Goal: Transaction & Acquisition: Purchase product/service

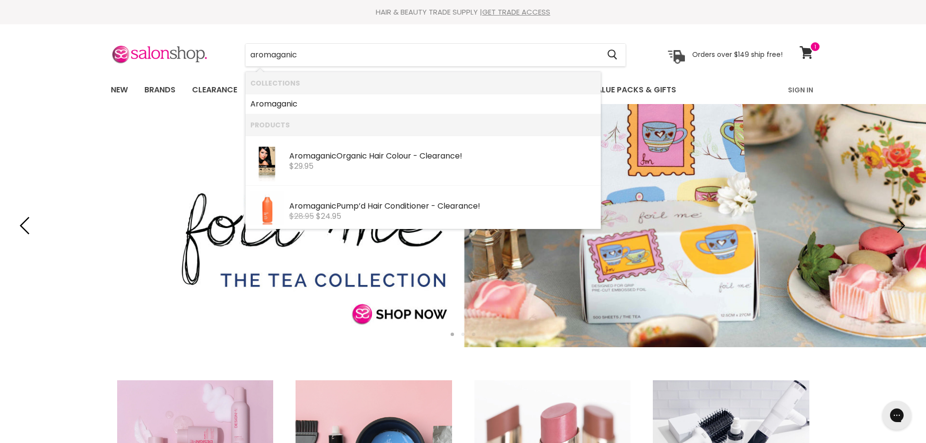
type input "aromaganic"
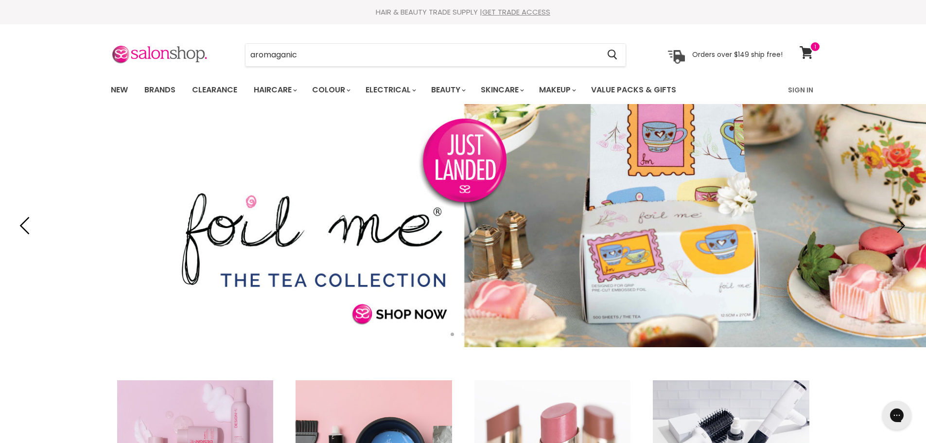
click at [26, 220] on icon "Previous" at bounding box center [25, 226] width 10 height 18
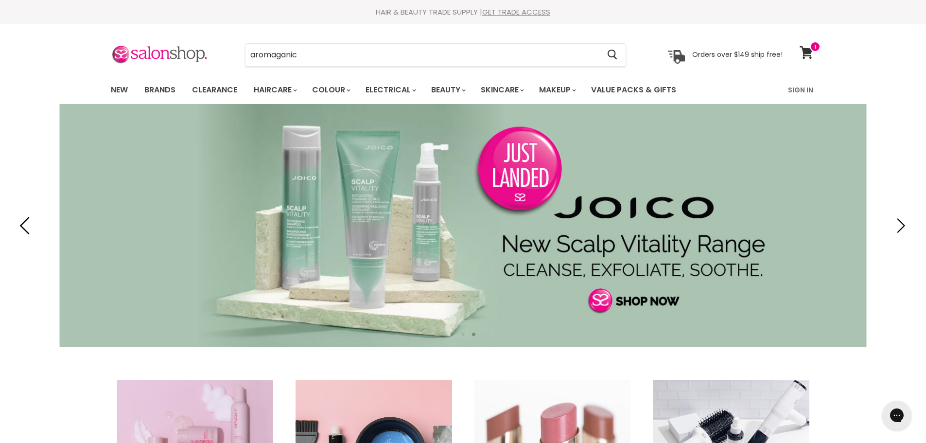
click at [18, 225] on icon "Previous" at bounding box center [27, 226] width 18 height 18
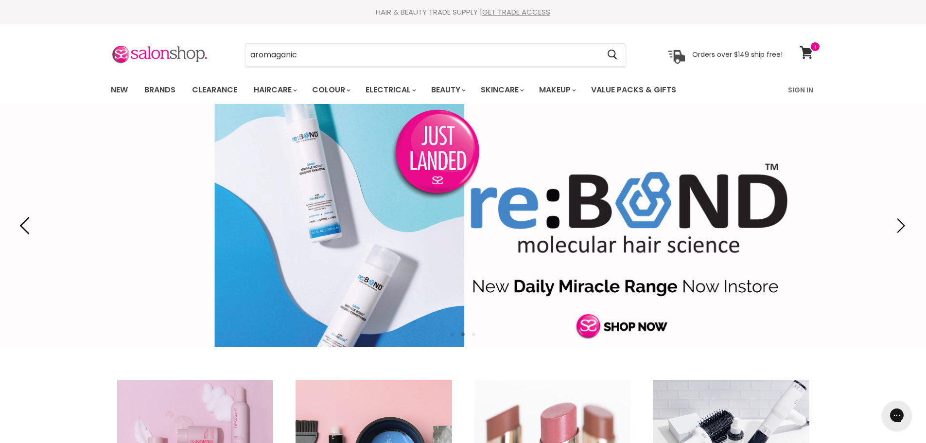
click at [18, 225] on icon "Previous" at bounding box center [27, 226] width 18 height 18
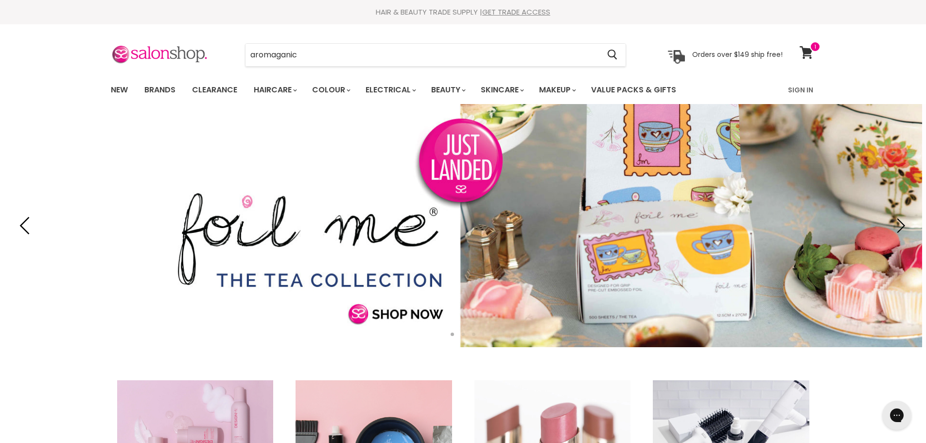
click at [18, 225] on icon "Previous" at bounding box center [27, 226] width 18 height 18
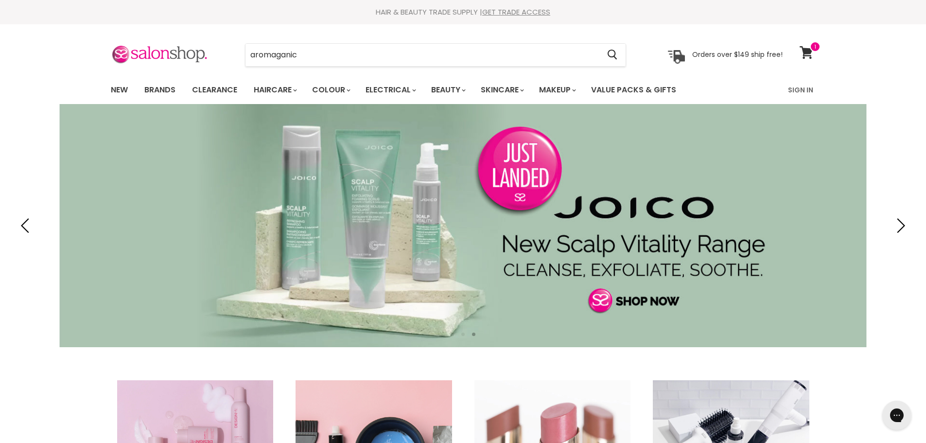
click at [323, 274] on link "Slide 3 of 3" at bounding box center [463, 225] width 926 height 243
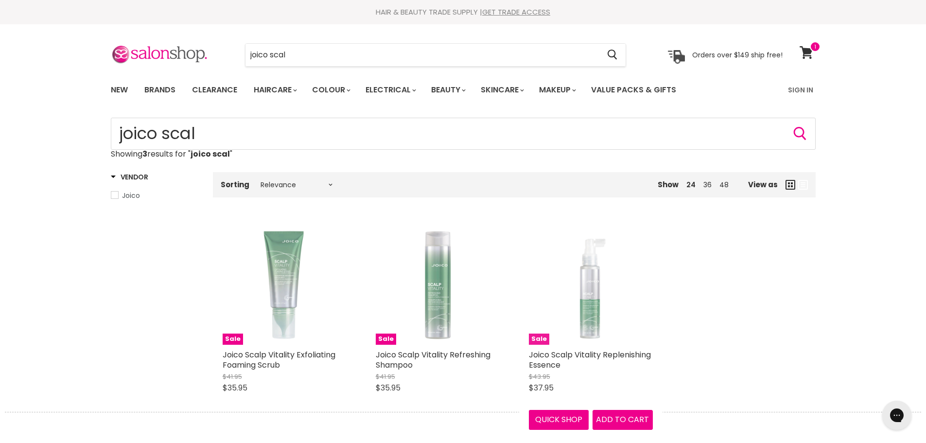
click at [590, 335] on img "Main content" at bounding box center [591, 283] width 124 height 124
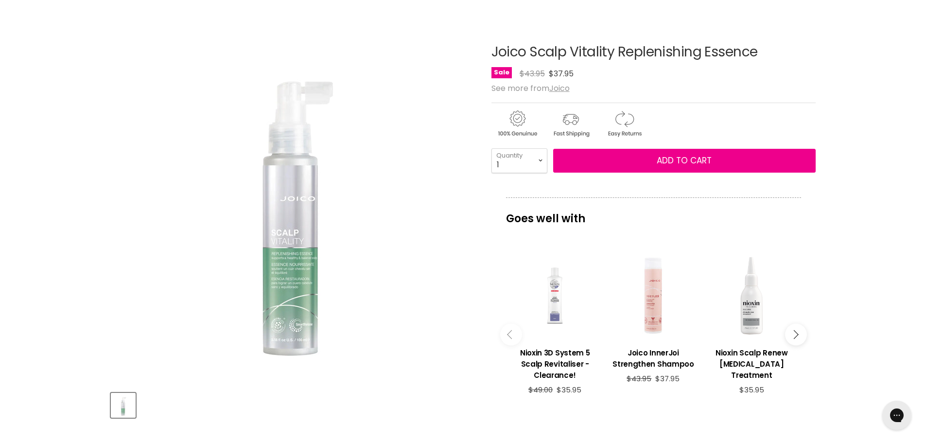
click at [795, 334] on icon "Main content" at bounding box center [794, 334] width 9 height 9
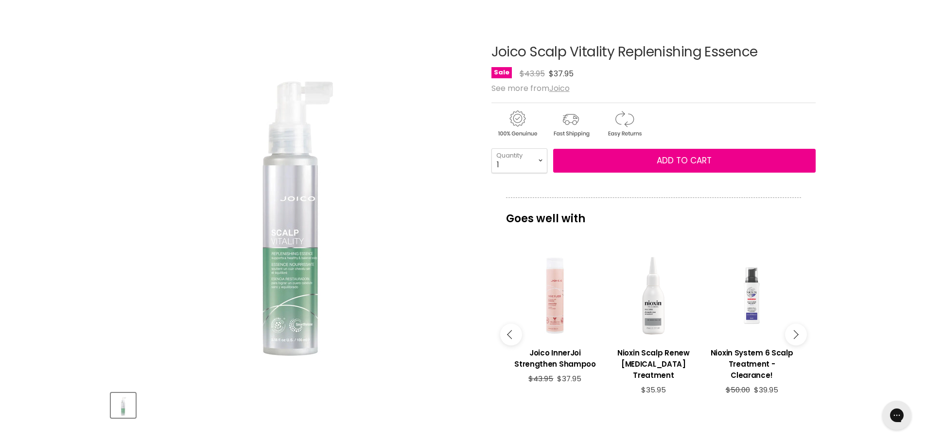
click at [795, 334] on icon "Main content" at bounding box center [794, 334] width 9 height 9
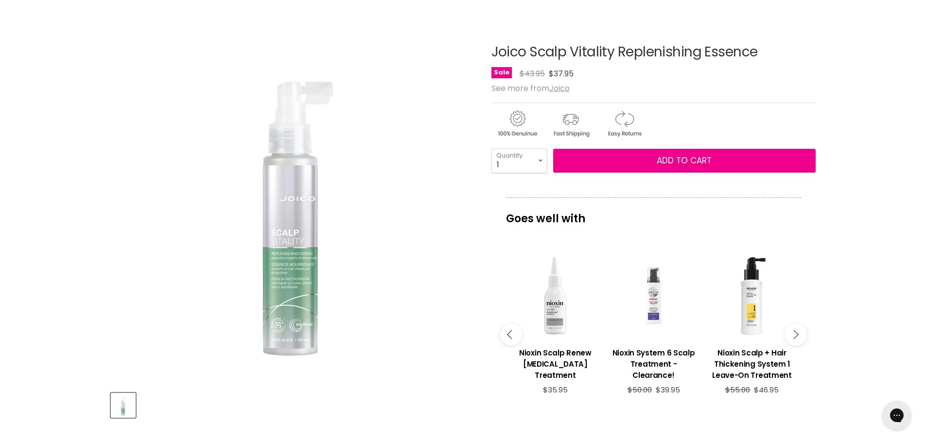
click at [795, 334] on icon "Main content" at bounding box center [794, 334] width 9 height 9
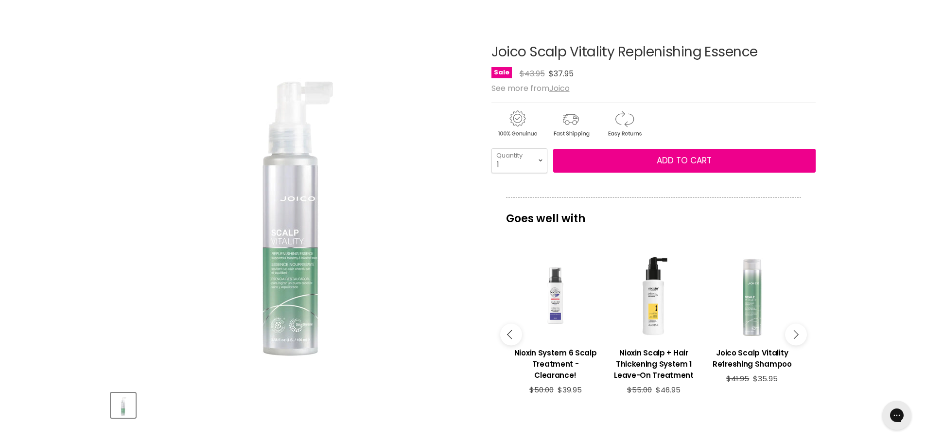
click at [795, 334] on icon "Main content" at bounding box center [794, 334] width 9 height 9
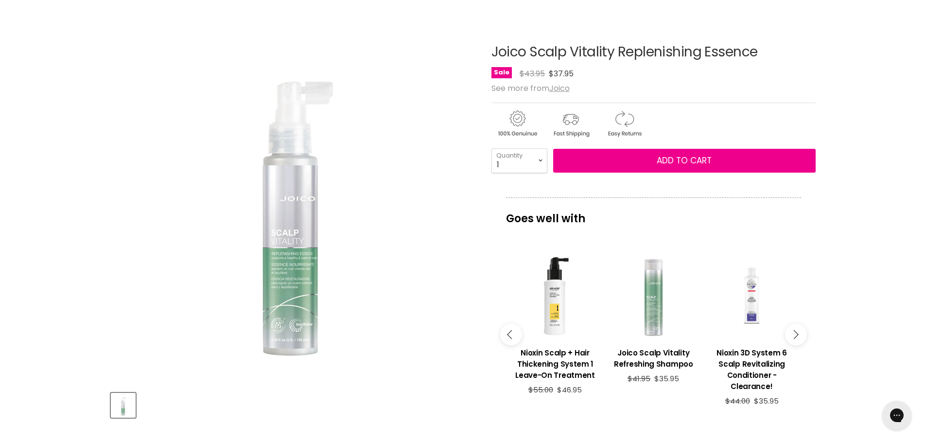
click at [795, 334] on icon "Main content" at bounding box center [794, 334] width 9 height 9
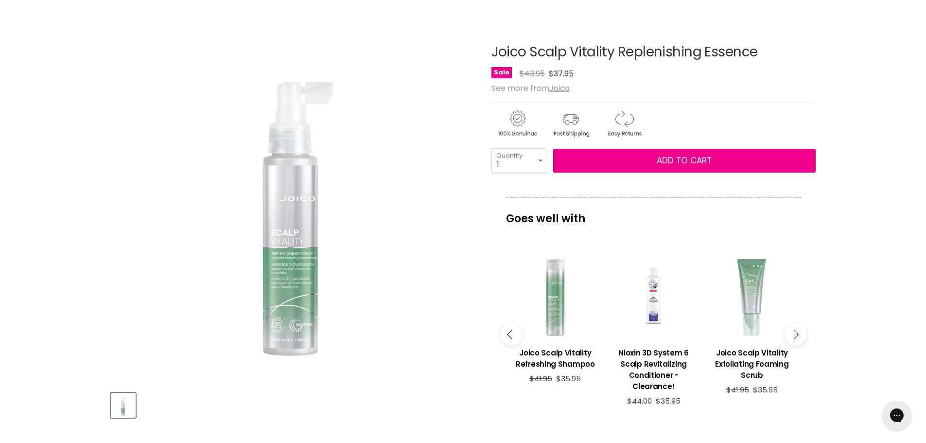
click at [795, 334] on icon "Main content" at bounding box center [794, 334] width 9 height 9
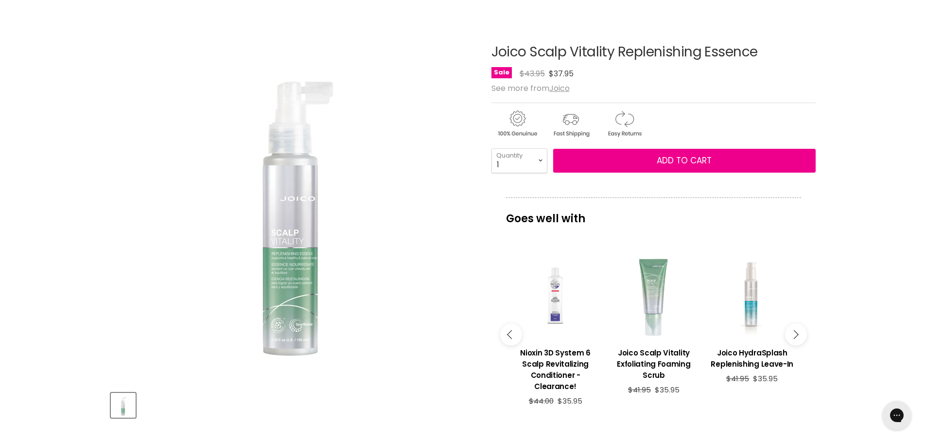
click at [794, 340] on button "Main content" at bounding box center [796, 334] width 22 height 22
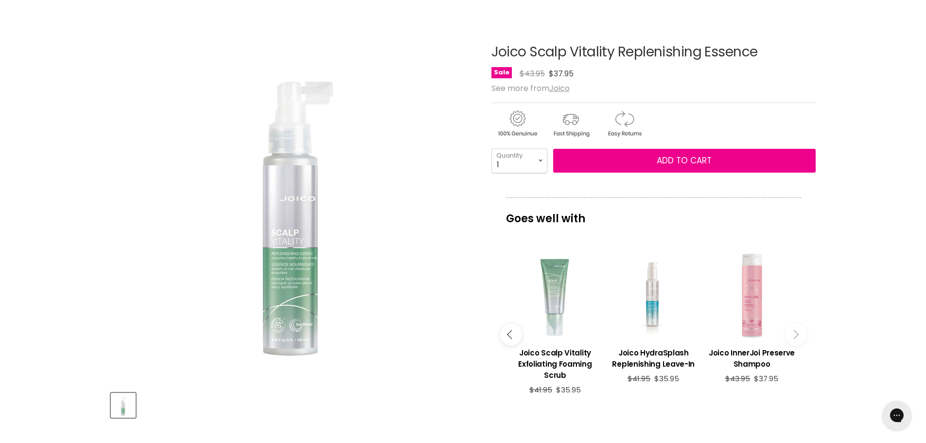
click at [794, 340] on button "Main content" at bounding box center [796, 334] width 22 height 22
